Goal: Transaction & Acquisition: Purchase product/service

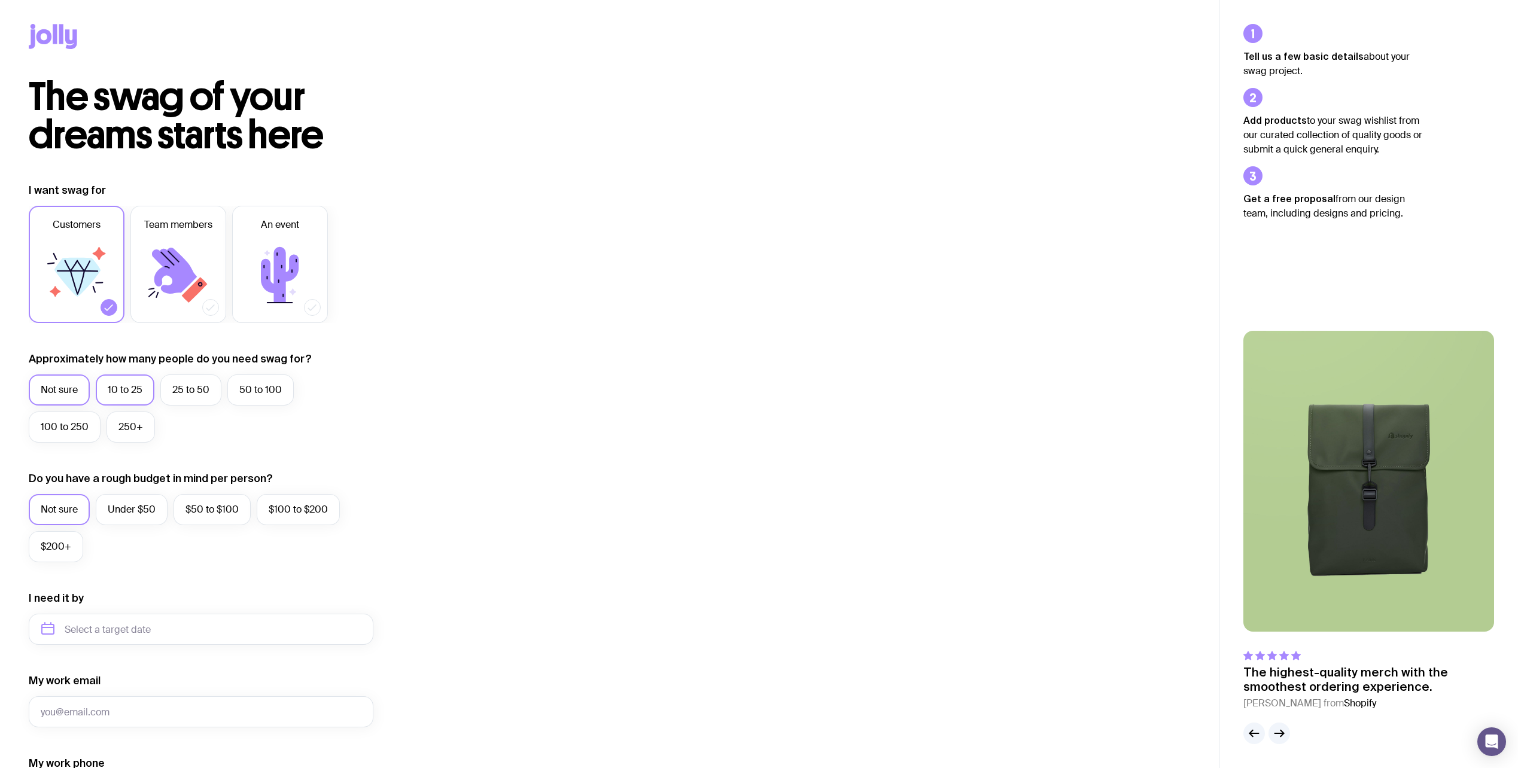
click at [127, 394] on label "10 to 25" at bounding box center [125, 390] width 59 height 31
click at [0, 0] on input "10 to 25" at bounding box center [0, 0] width 0 height 0
click at [130, 512] on label "Under $50" at bounding box center [132, 509] width 72 height 31
click at [0, 0] on input "Under $50" at bounding box center [0, 0] width 0 height 0
click at [53, 36] on icon at bounding box center [55, 34] width 4 height 20
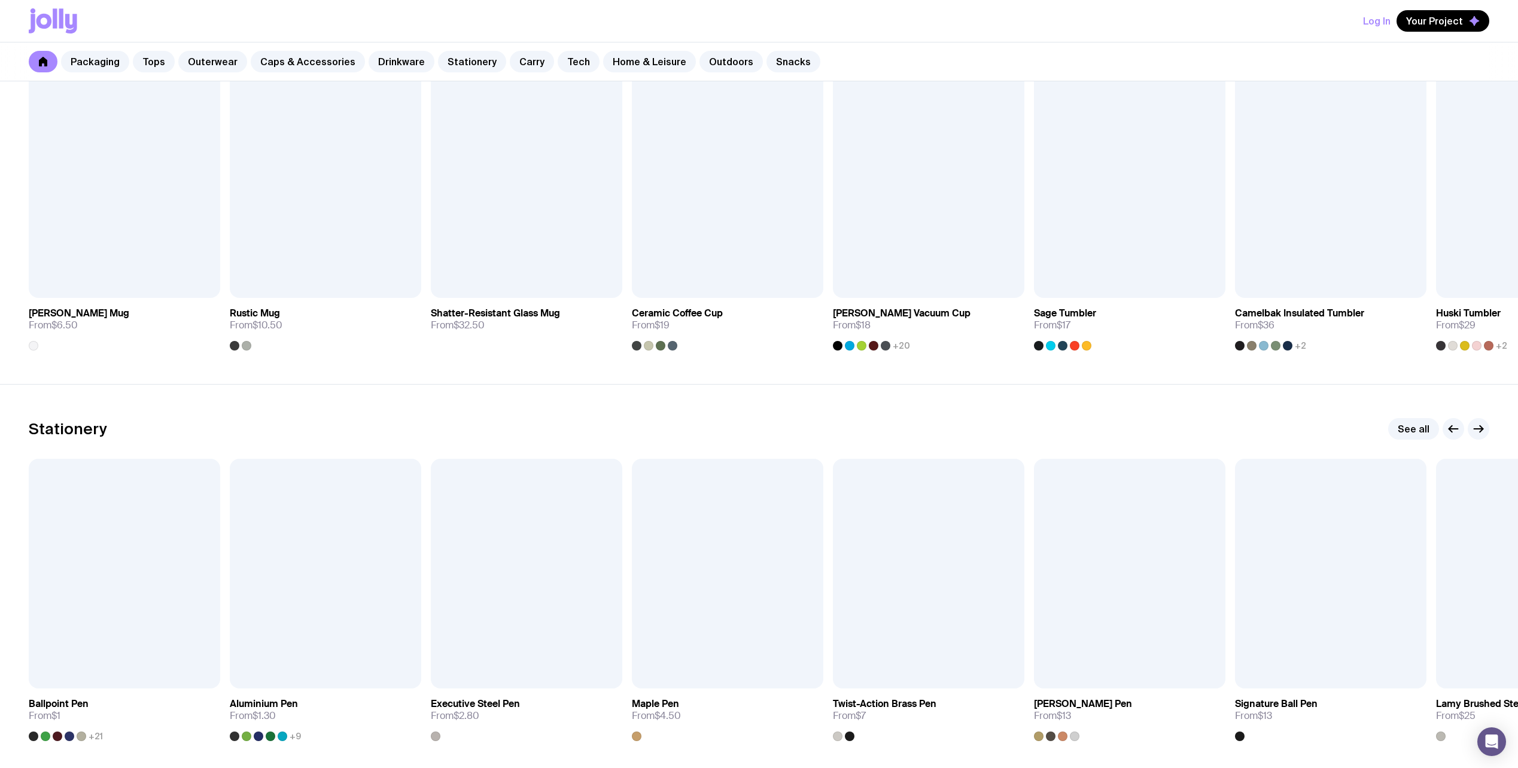
scroll to position [1795, 0]
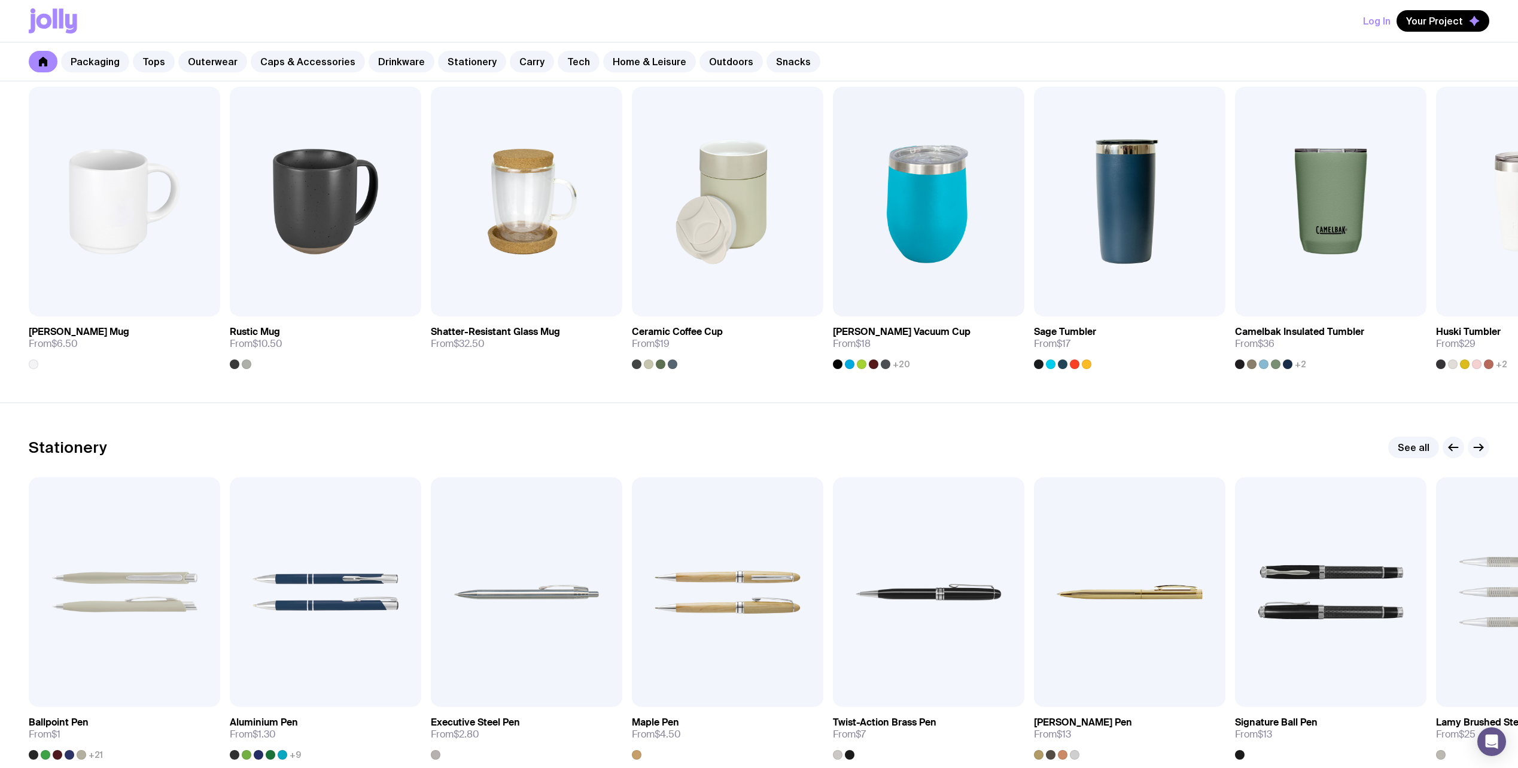
drag, startPoint x: 1493, startPoint y: 216, endPoint x: 1479, endPoint y: 449, distance: 233.2
click at [1473, 450] on main "Packaging See all Add to wishlist View Kraft Mailer From $4.25 Add to wishlist …" at bounding box center [759, 603] width 1518 height 4288
click at [1480, 449] on icon "button" at bounding box center [1478, 447] width 14 height 14
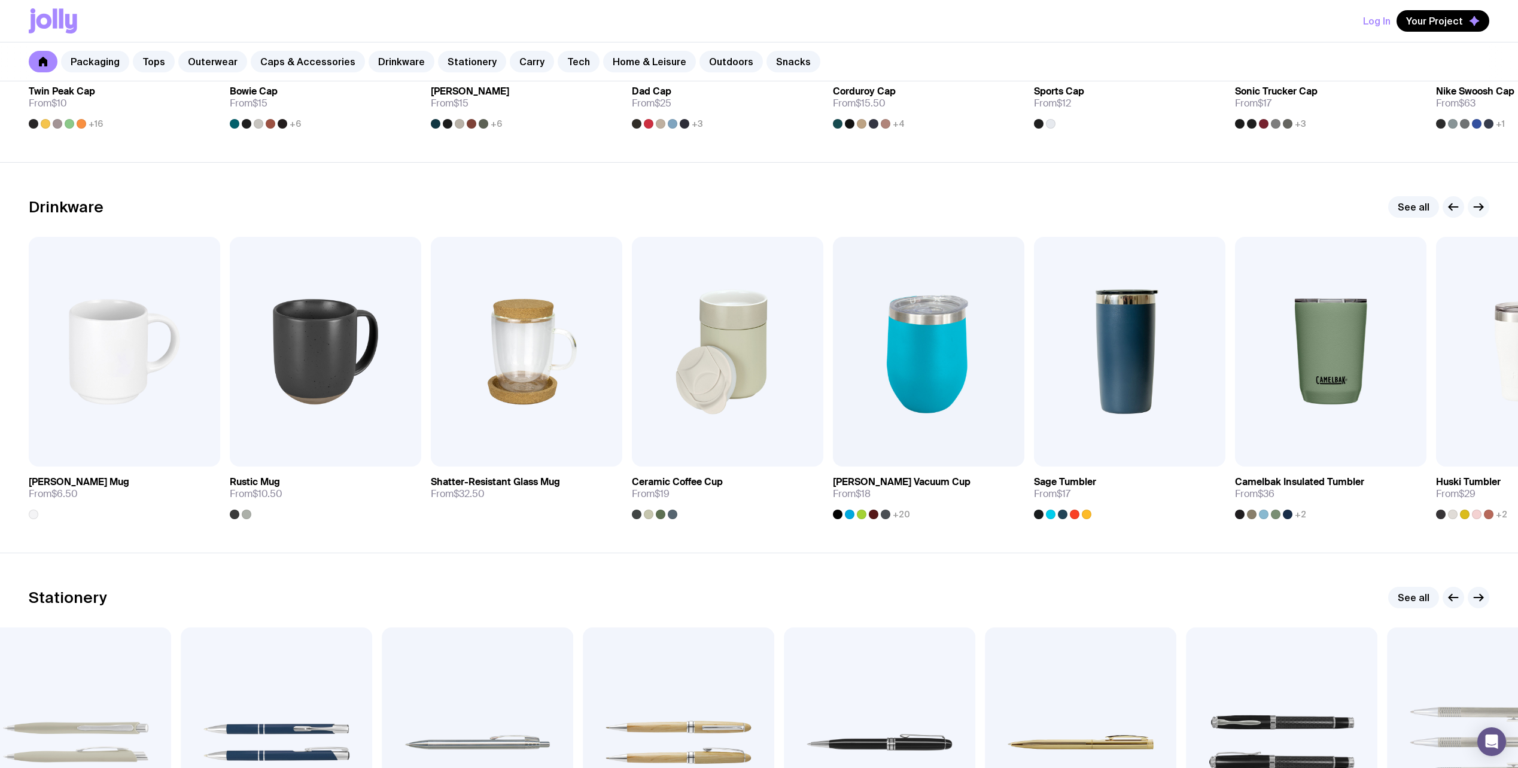
scroll to position [1615, 0]
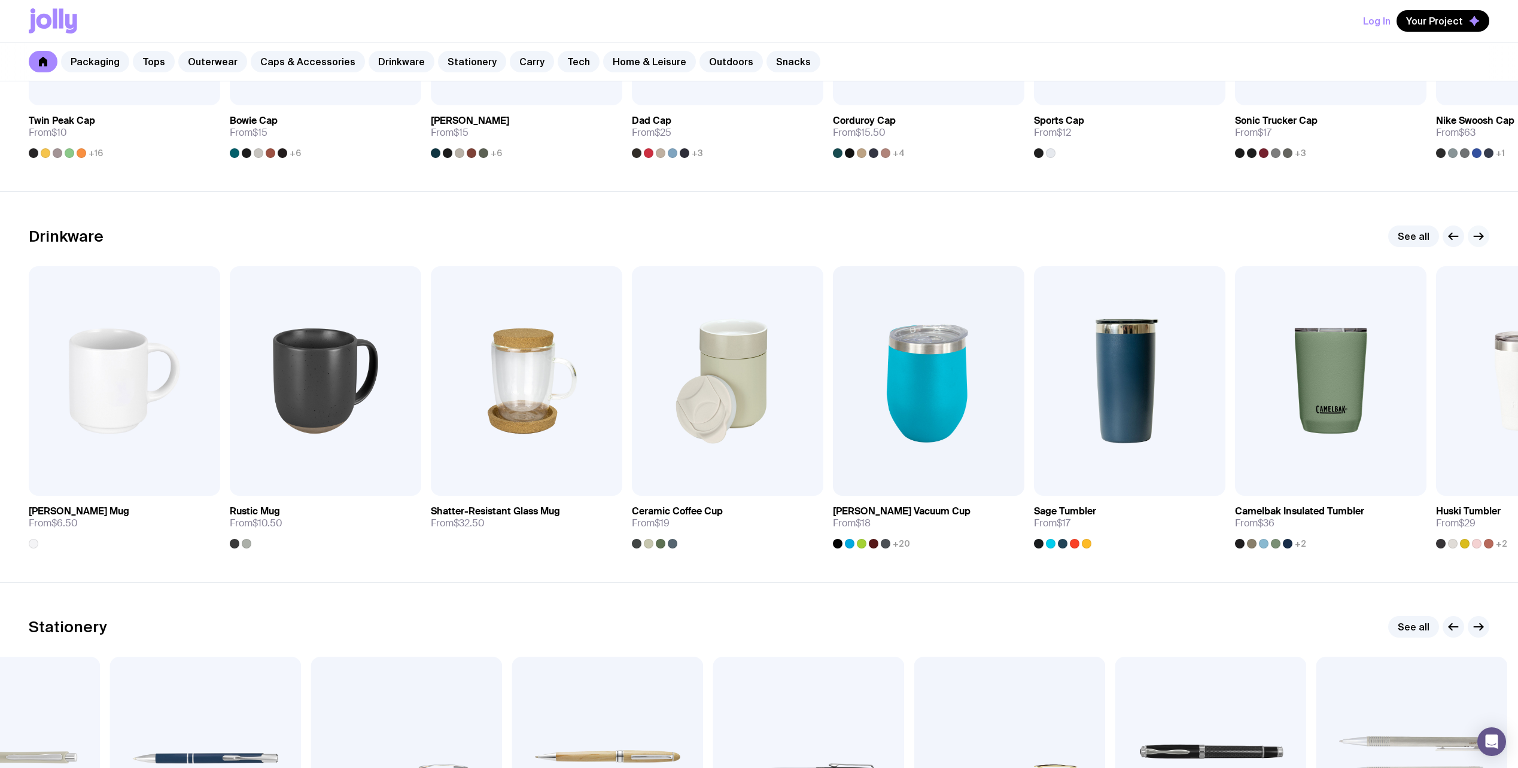
click at [1478, 231] on icon "button" at bounding box center [1478, 236] width 14 height 14
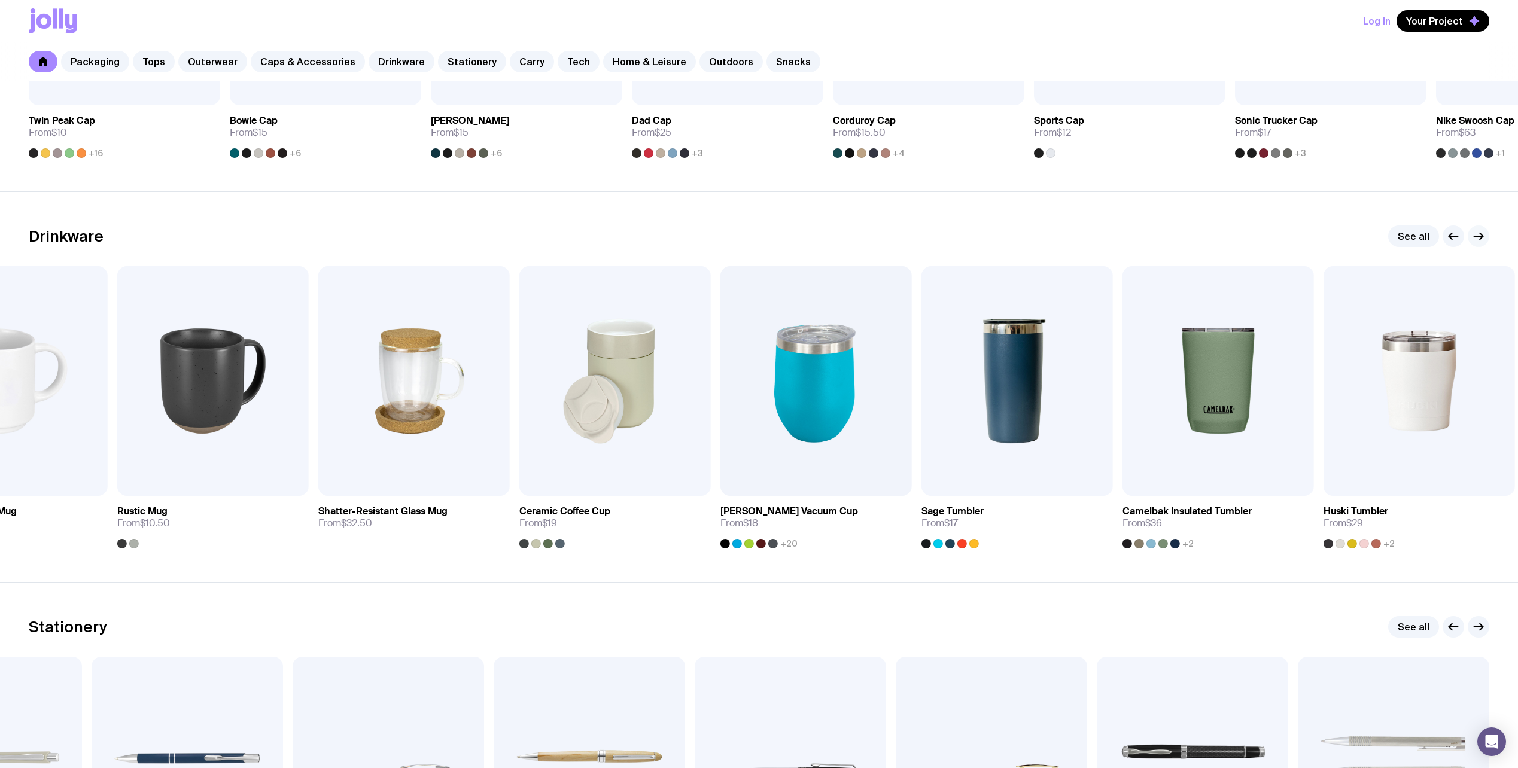
click at [1481, 240] on icon "button" at bounding box center [1478, 236] width 14 height 14
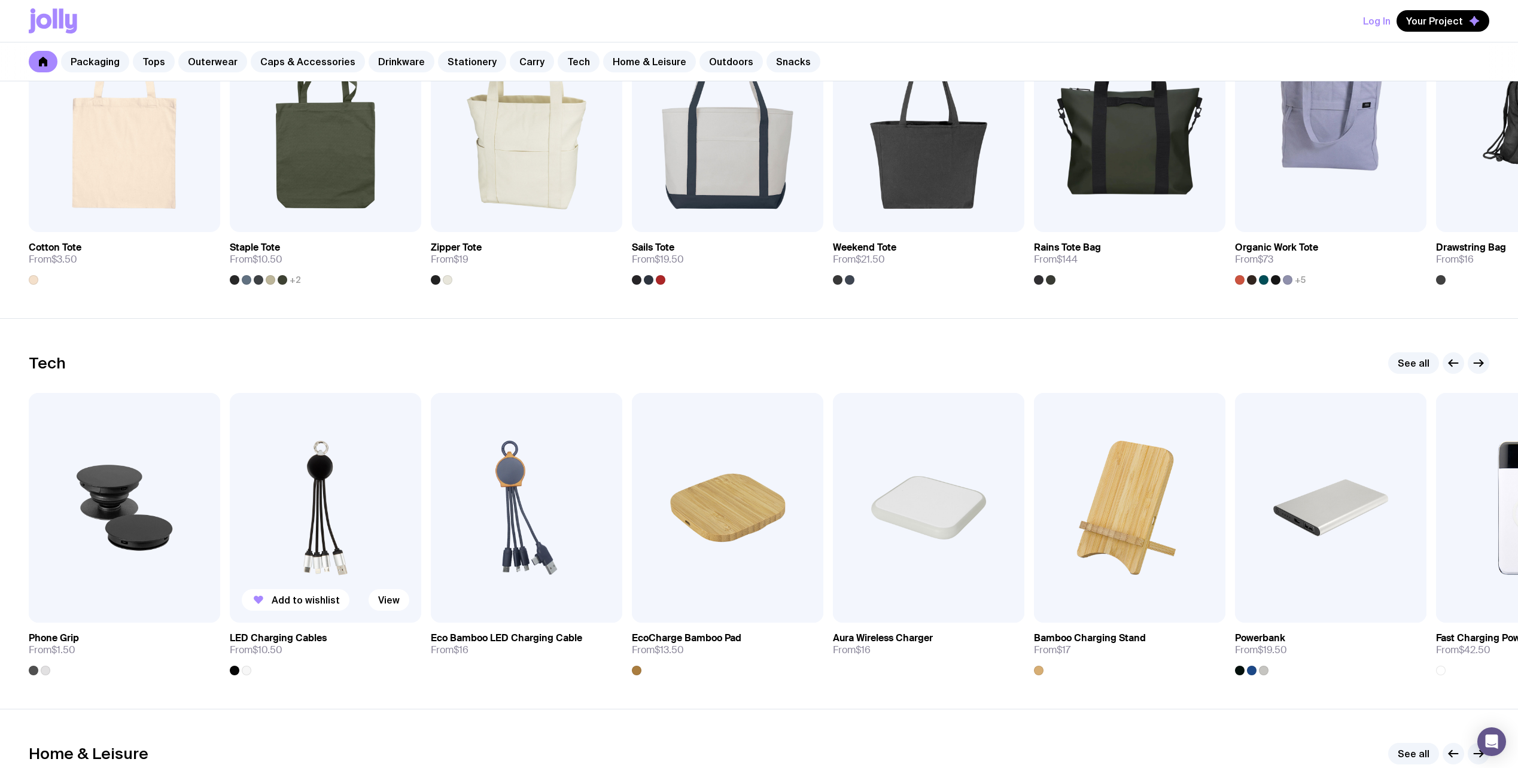
scroll to position [2692, 0]
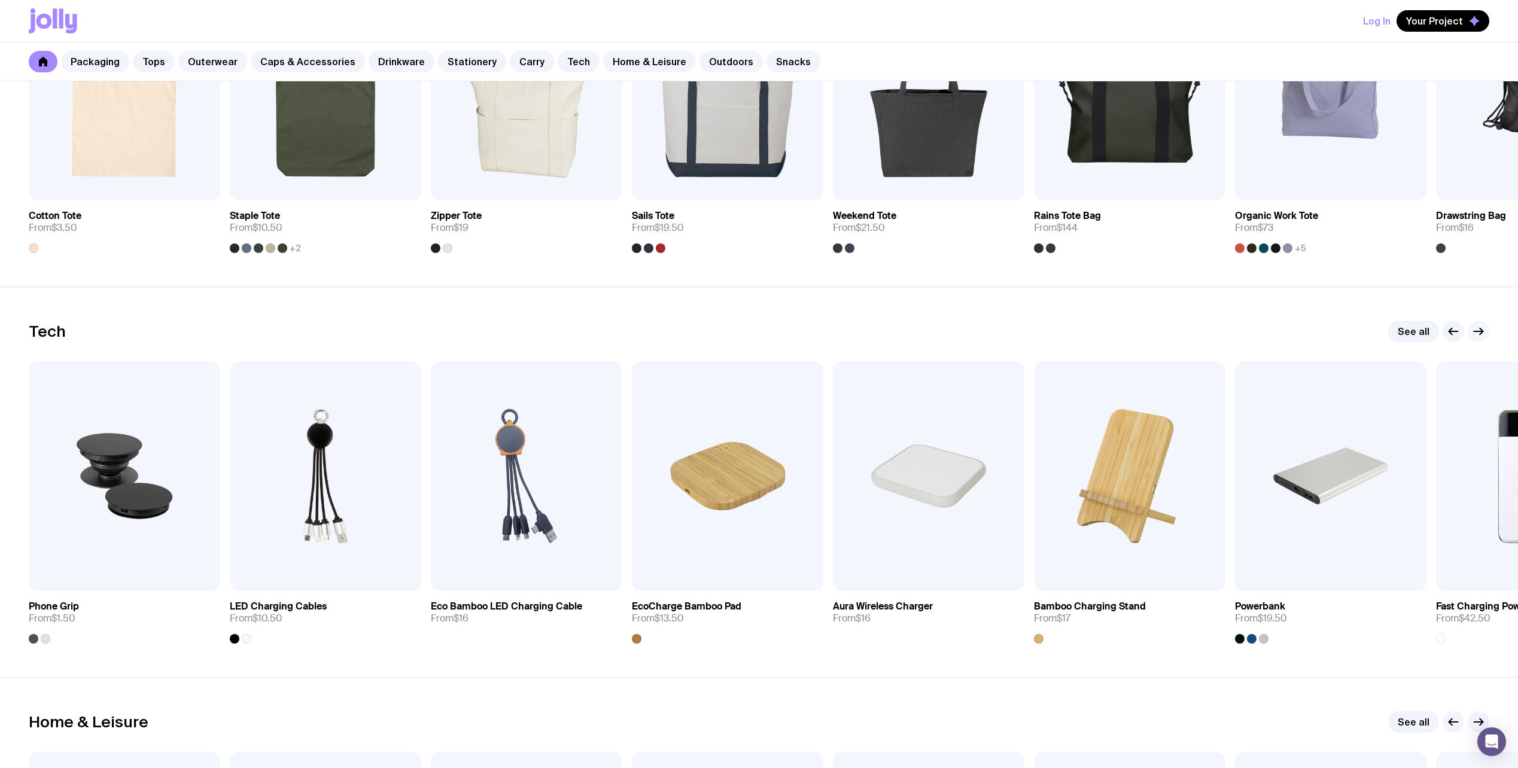
click at [1480, 330] on icon "button" at bounding box center [1478, 331] width 14 height 14
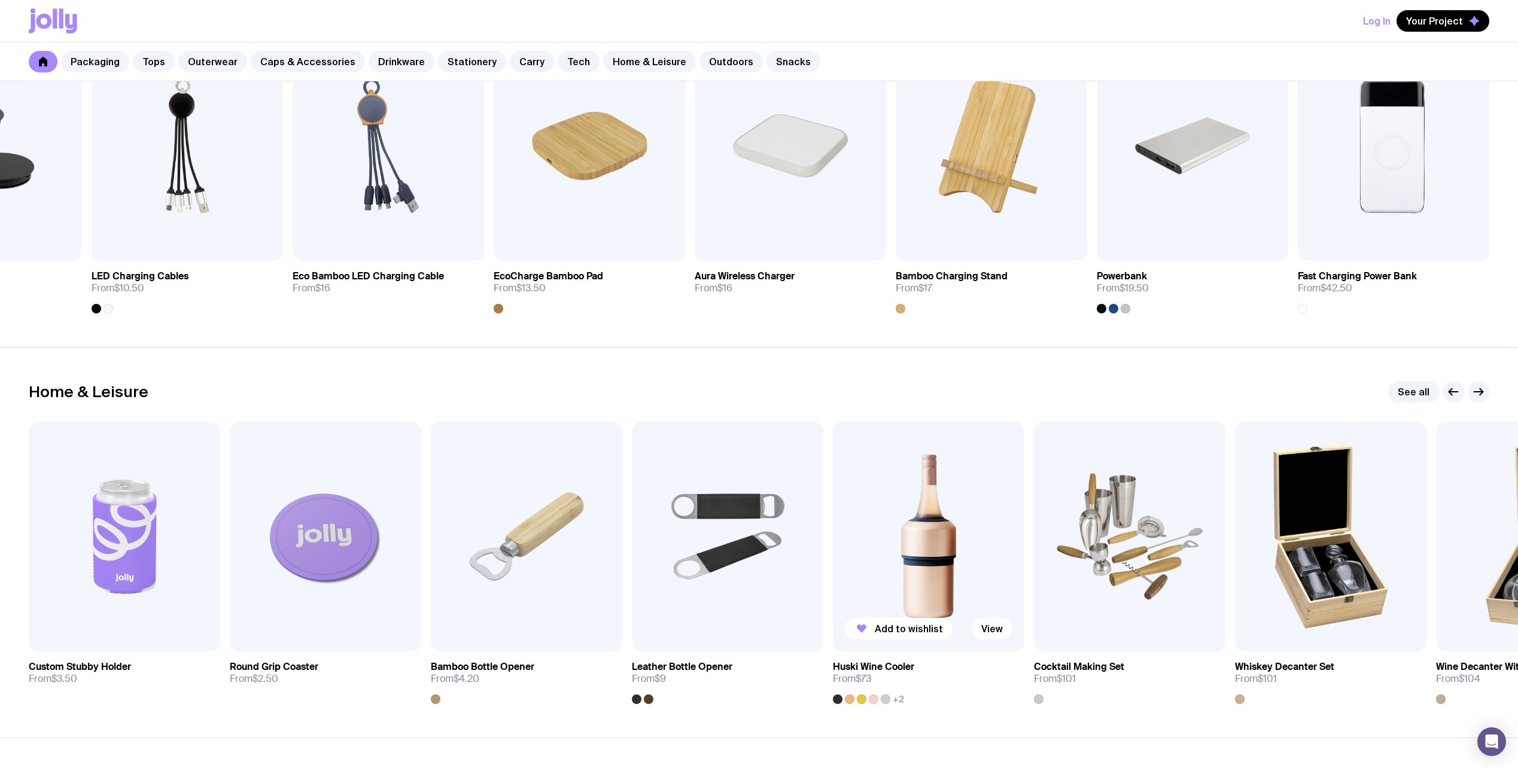
scroll to position [3171, 0]
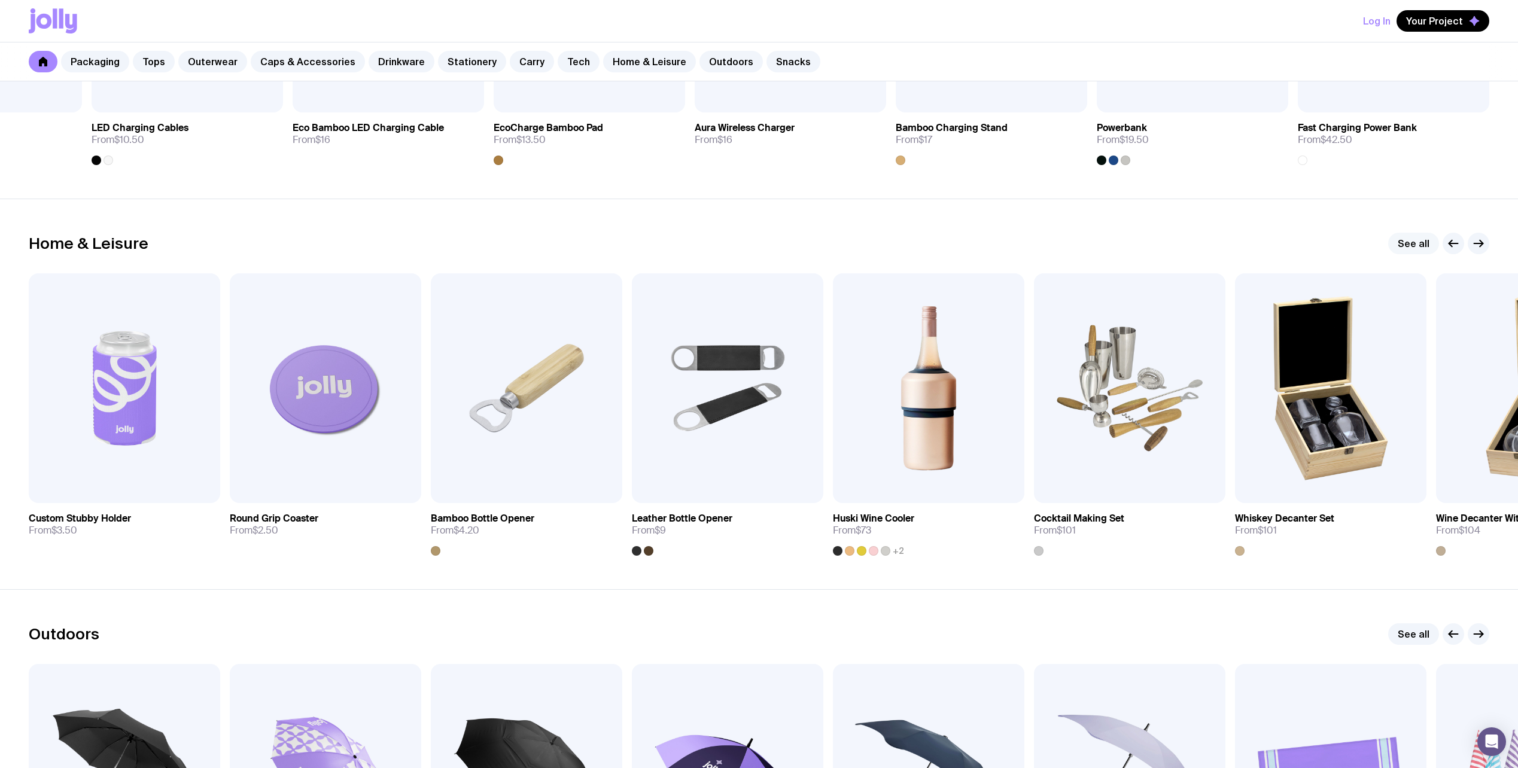
click at [1416, 244] on link "See all" at bounding box center [1413, 244] width 51 height 22
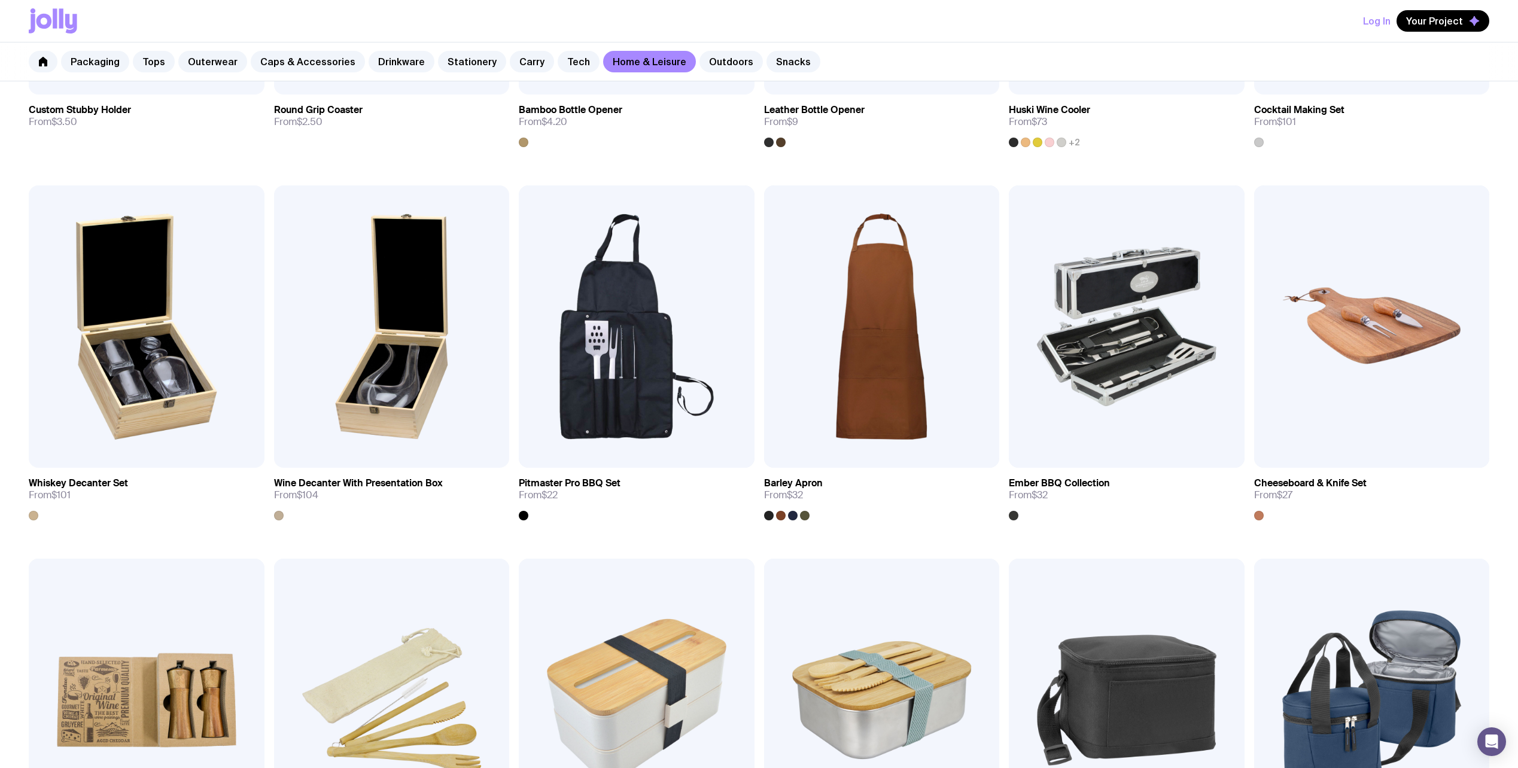
scroll to position [479, 0]
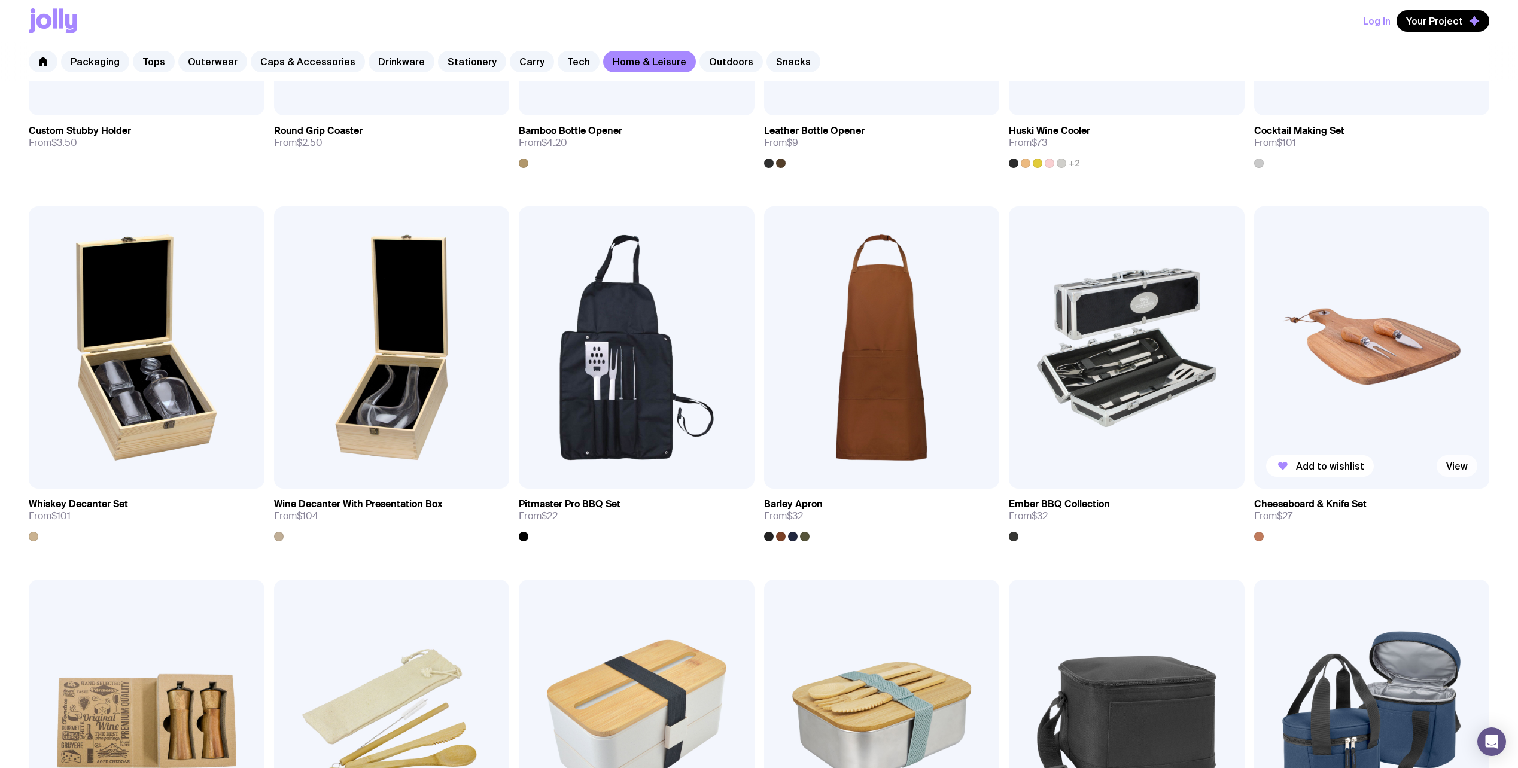
click at [1451, 471] on link "View" at bounding box center [1456, 466] width 41 height 22
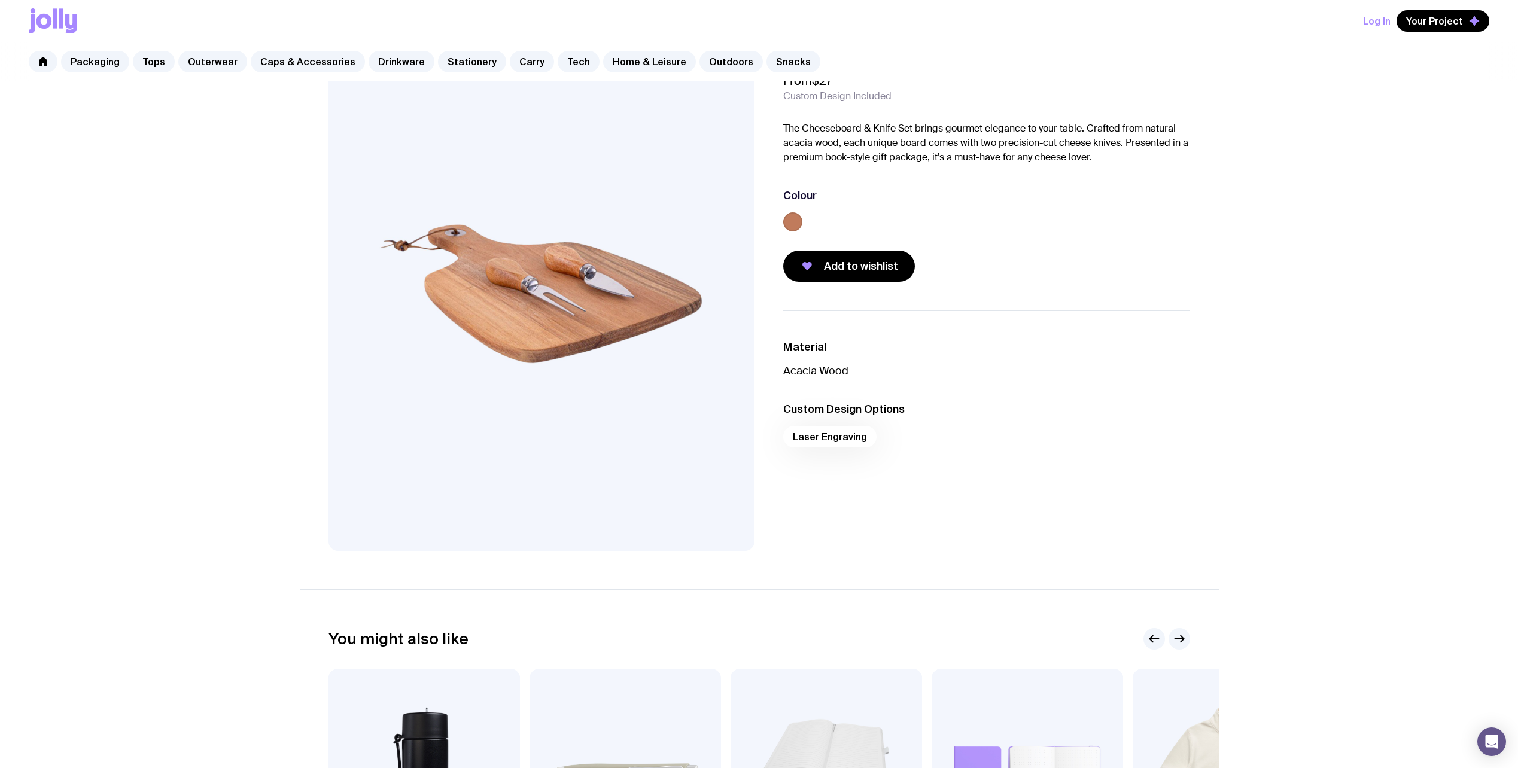
scroll to position [60, 0]
click at [870, 255] on button "Add to wishlist" at bounding box center [849, 266] width 132 height 31
click at [1441, 18] on span "Your Project" at bounding box center [1434, 21] width 57 height 12
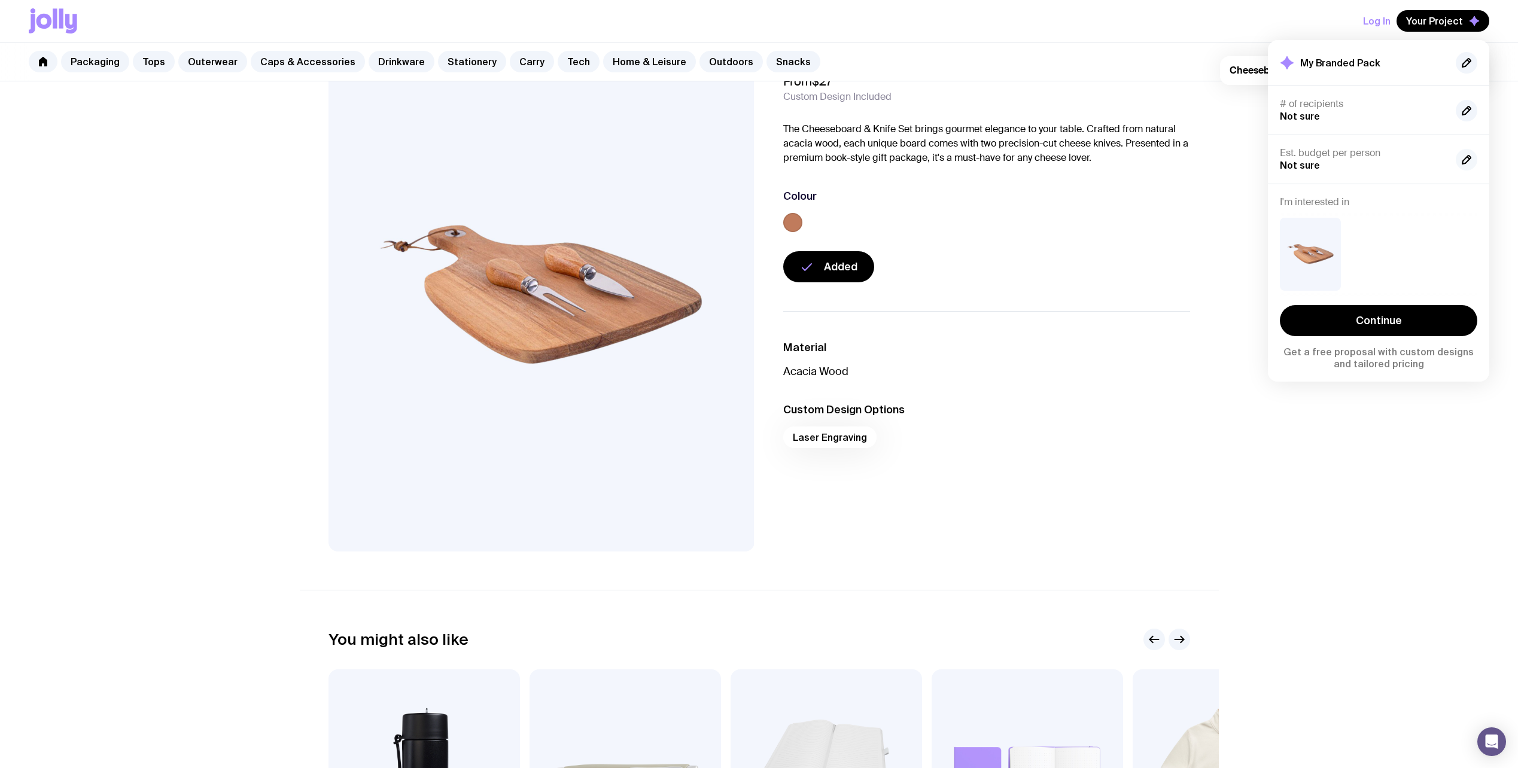
click at [1465, 160] on icon "button" at bounding box center [1466, 160] width 14 height 14
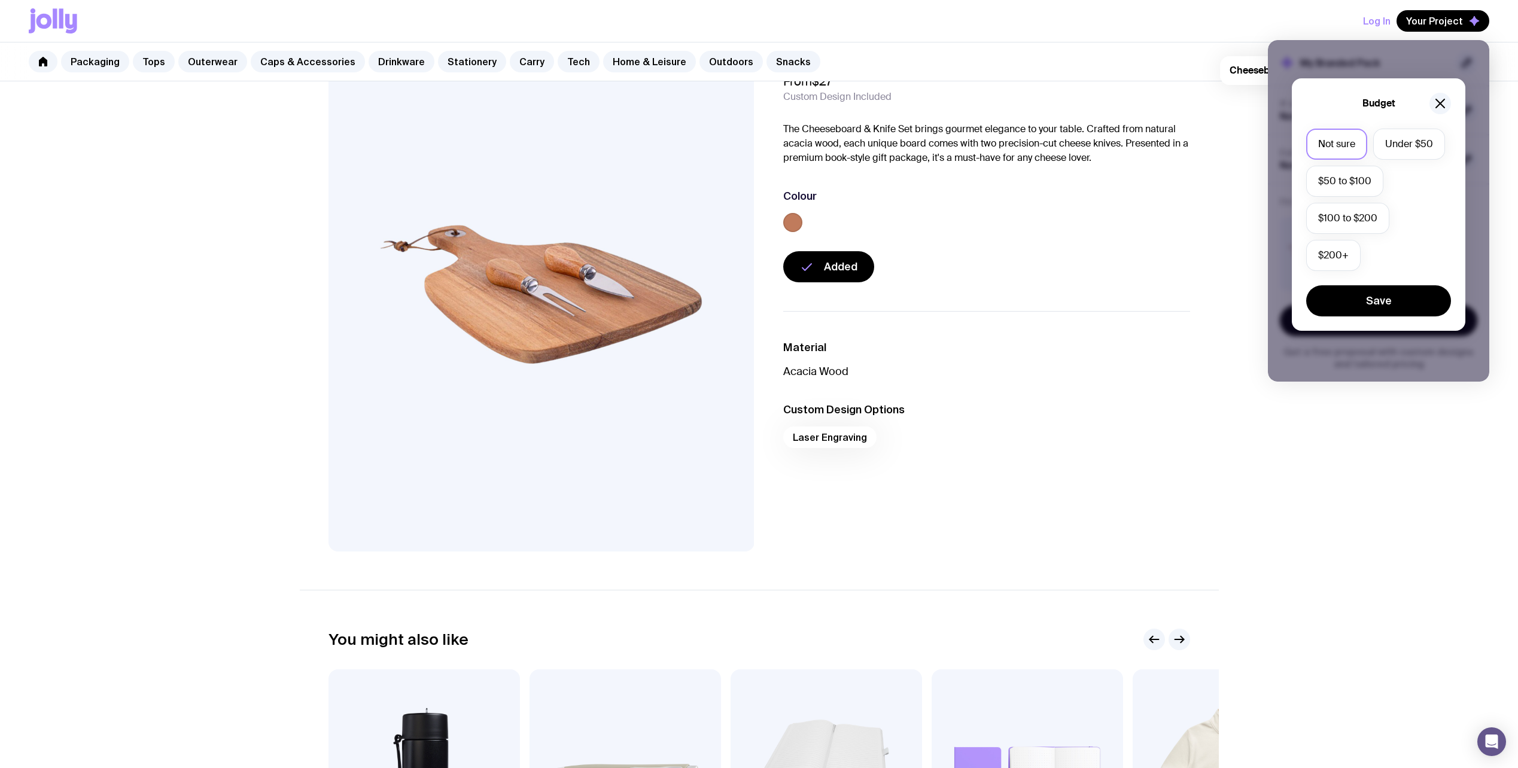
click at [1465, 160] on div "Budget Not sure Under $50 $50 to $100 $100 to $200 $200+ Save" at bounding box center [1378, 211] width 221 height 342
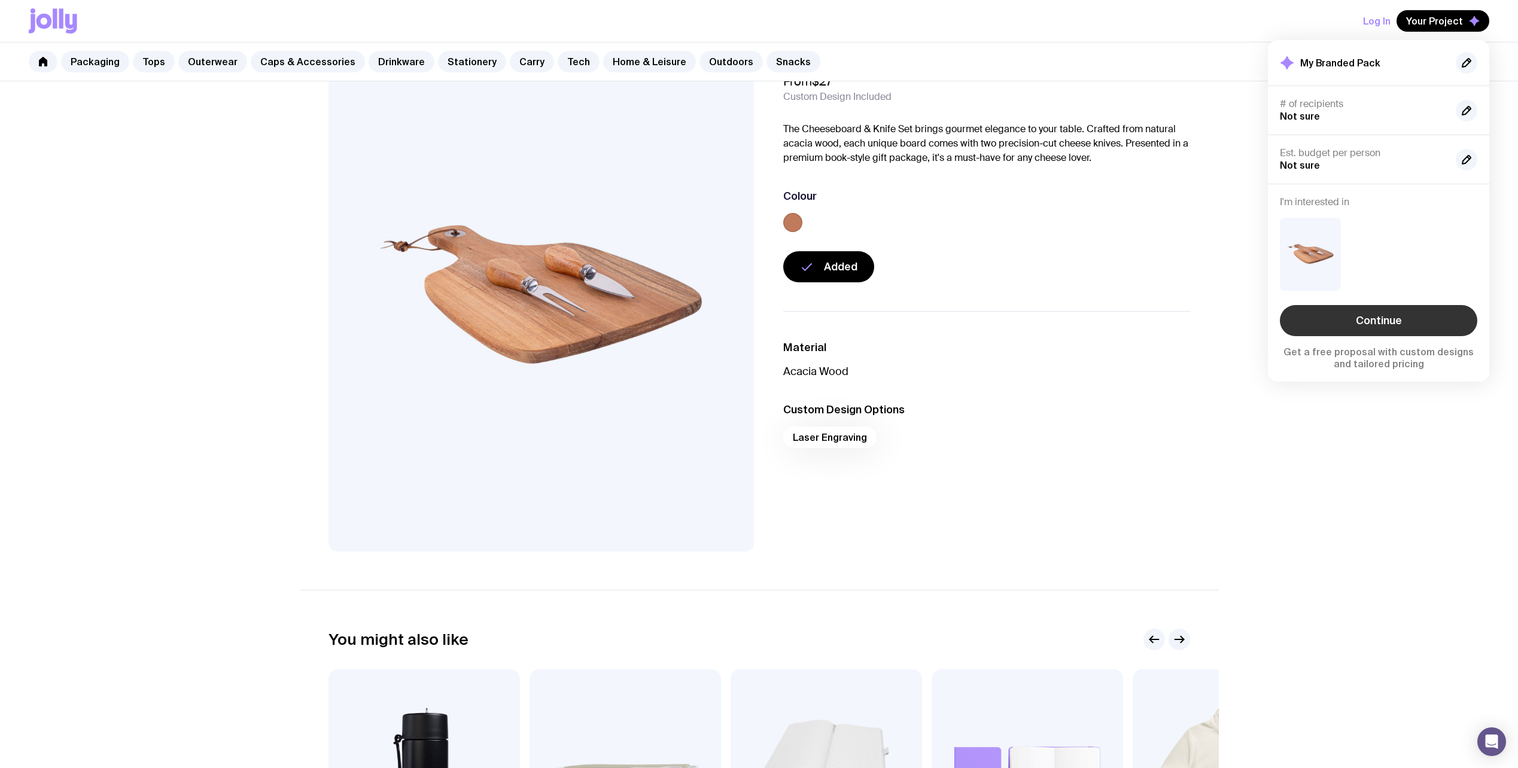
click at [1407, 312] on link "Continue" at bounding box center [1378, 320] width 197 height 31
